Goal: Transaction & Acquisition: Obtain resource

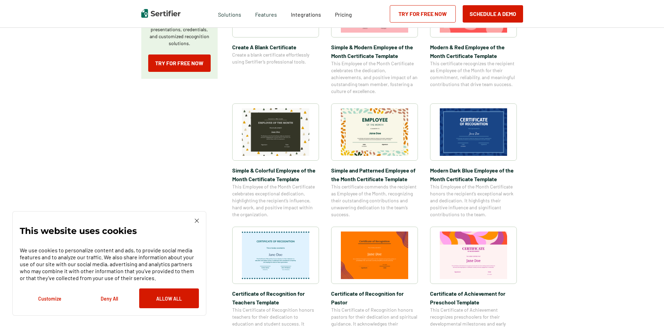
click at [458, 145] on img at bounding box center [473, 132] width 67 height 48
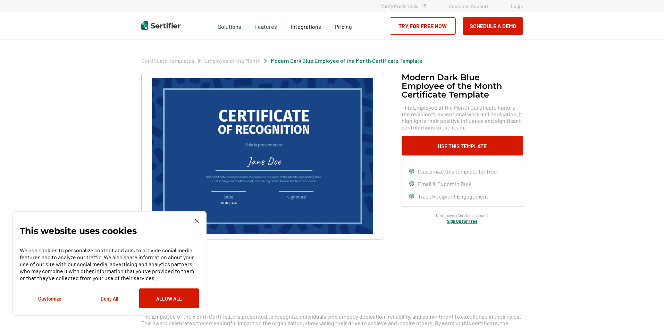
click at [194, 221] on div "This website uses cookies We use cookies to personalize content and ads, to pro…" at bounding box center [109, 264] width 179 height 90
click at [463, 146] on button "Use This Template" at bounding box center [463, 146] width 122 height 20
click at [201, 223] on div "This website uses cookies We use cookies to personalize content and ads, to pro…" at bounding box center [109, 263] width 194 height 105
click at [196, 219] on img at bounding box center [197, 221] width 4 height 4
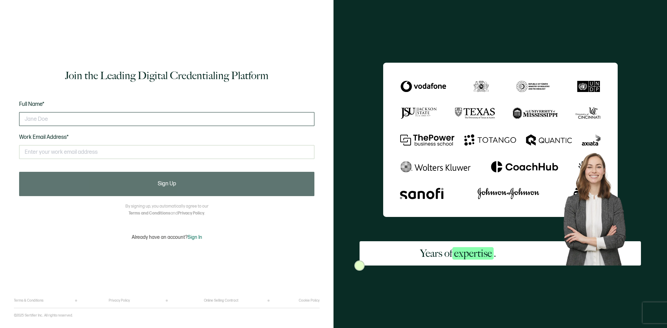
click at [81, 119] on input "text" at bounding box center [166, 119] width 295 height 14
type input "[PERSON_NAME]"
click at [60, 151] on input "text" at bounding box center [166, 152] width 295 height 14
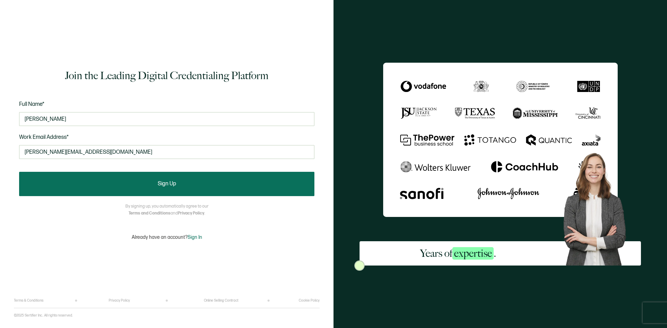
type input "[PERSON_NAME][EMAIL_ADDRESS][DOMAIN_NAME]"
click at [90, 190] on button "Sign Up" at bounding box center [166, 184] width 295 height 24
